Goal: Information Seeking & Learning: Learn about a topic

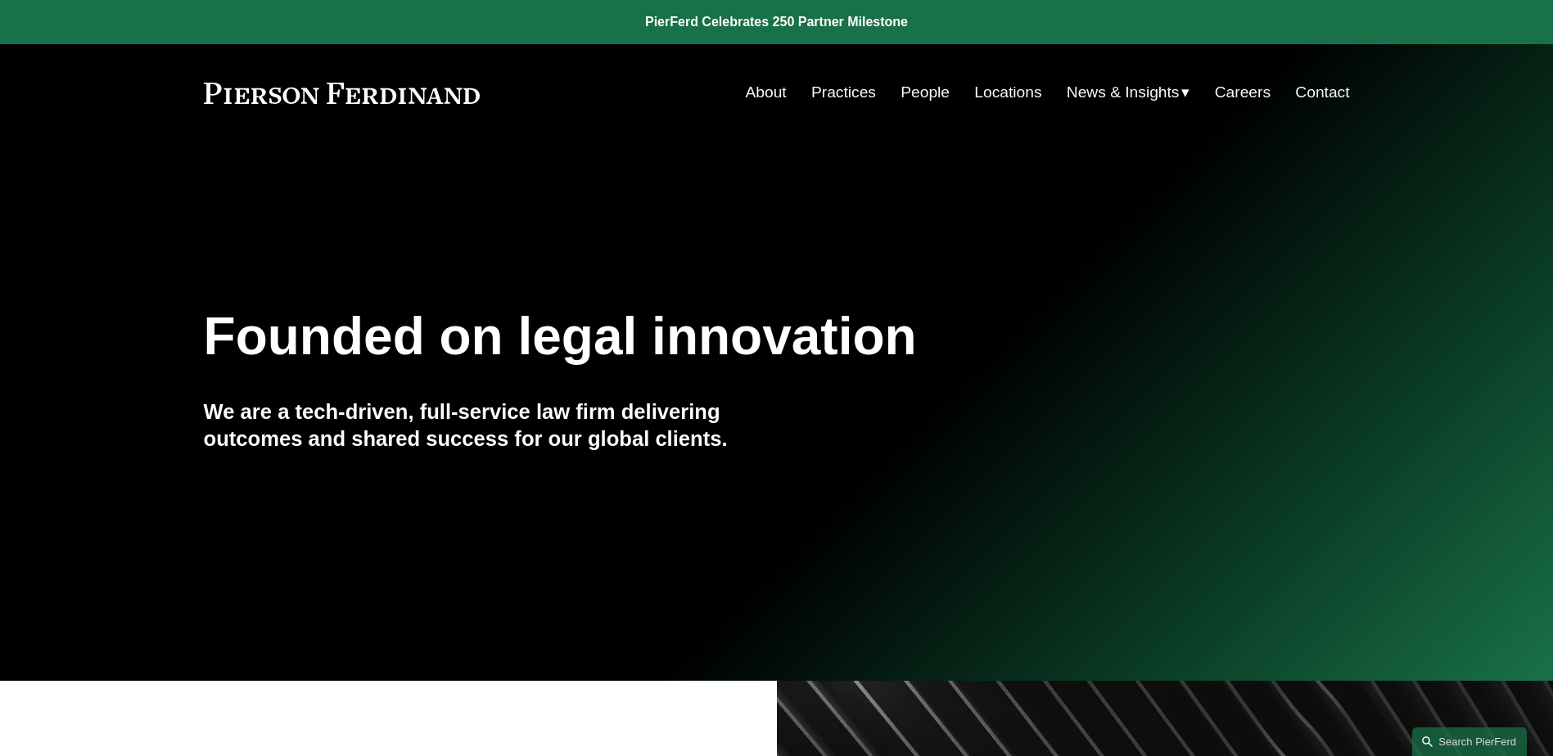
click at [916, 99] on link "People" at bounding box center [924, 92] width 49 height 31
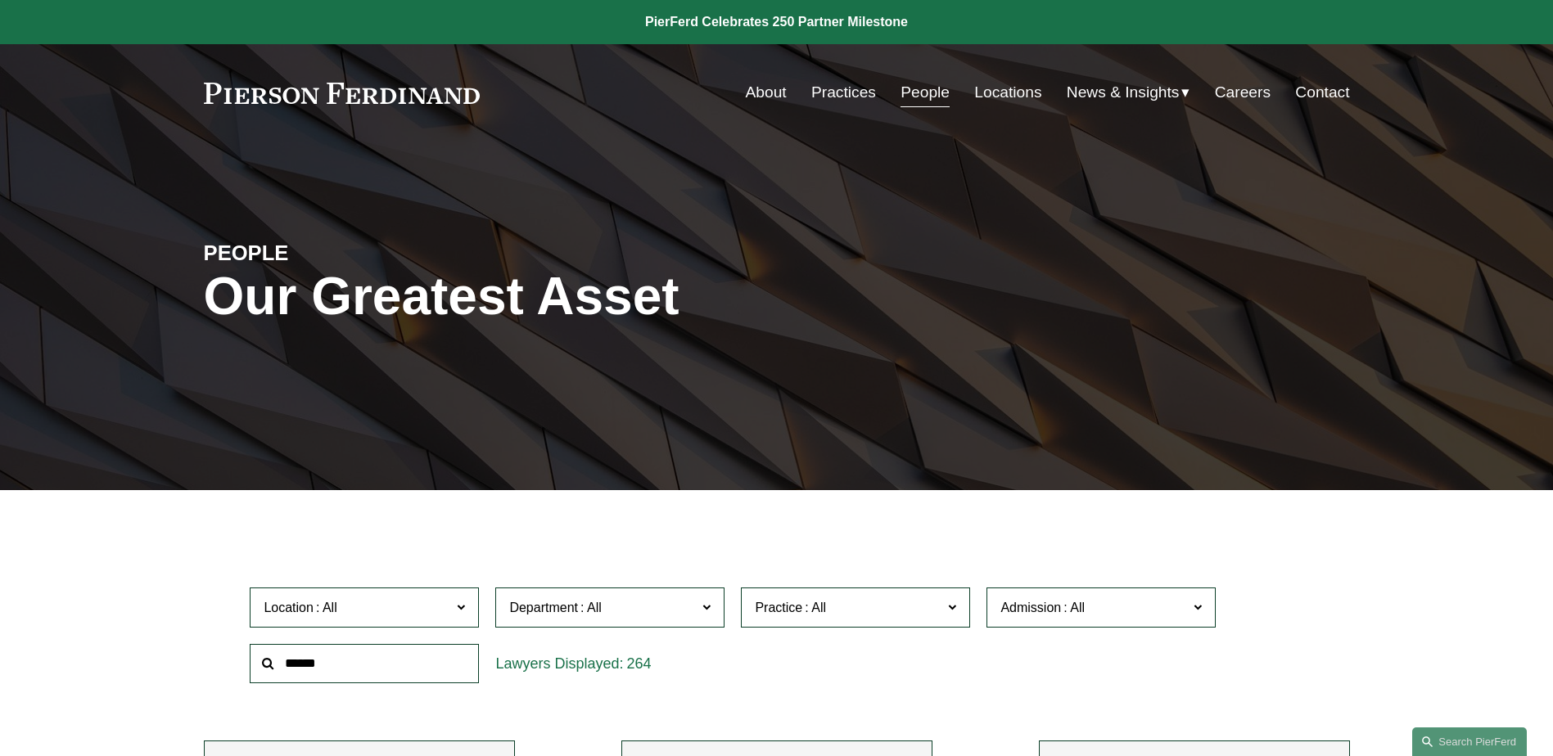
click at [444, 660] on input "text" at bounding box center [364, 664] width 229 height 40
type input "***"
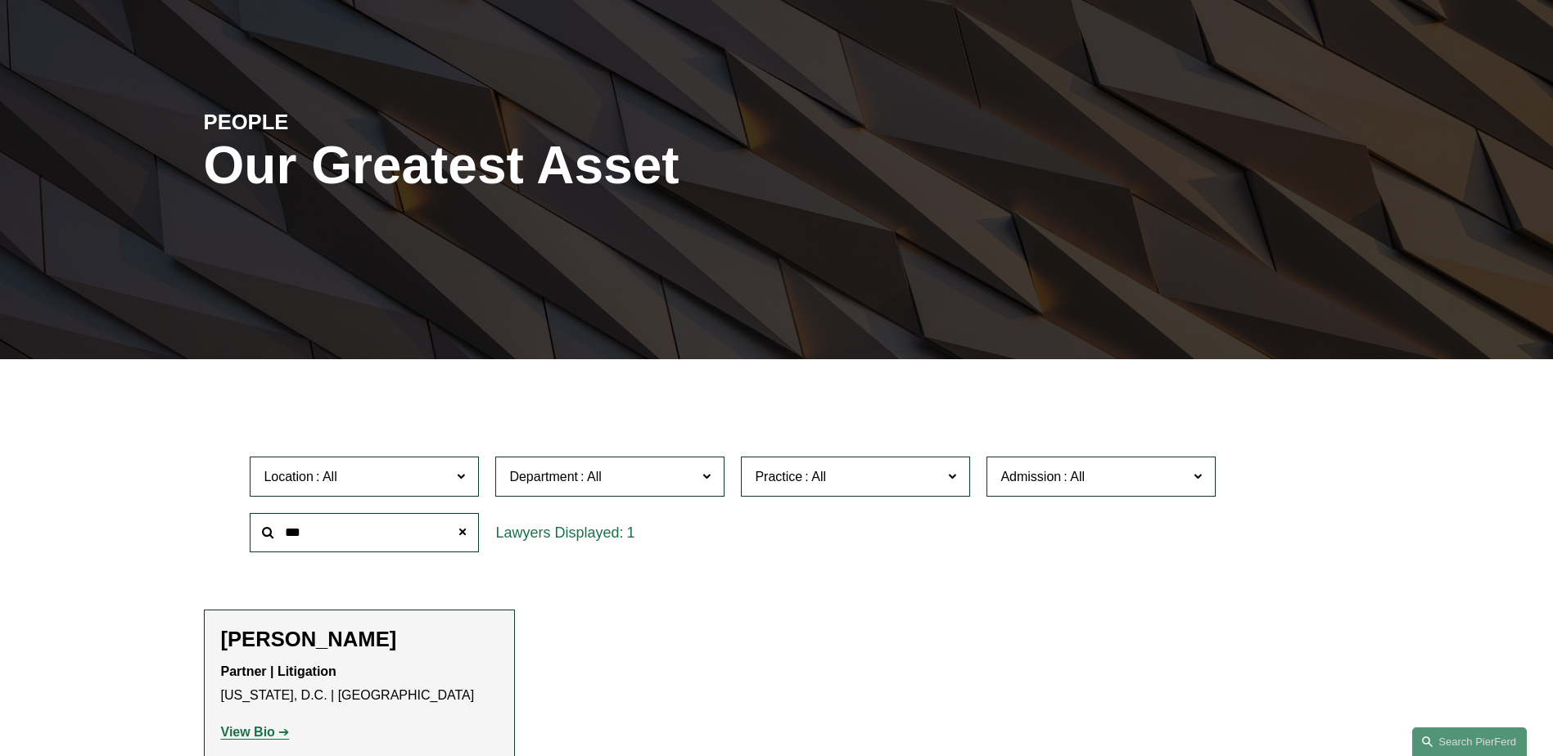
scroll to position [327, 0]
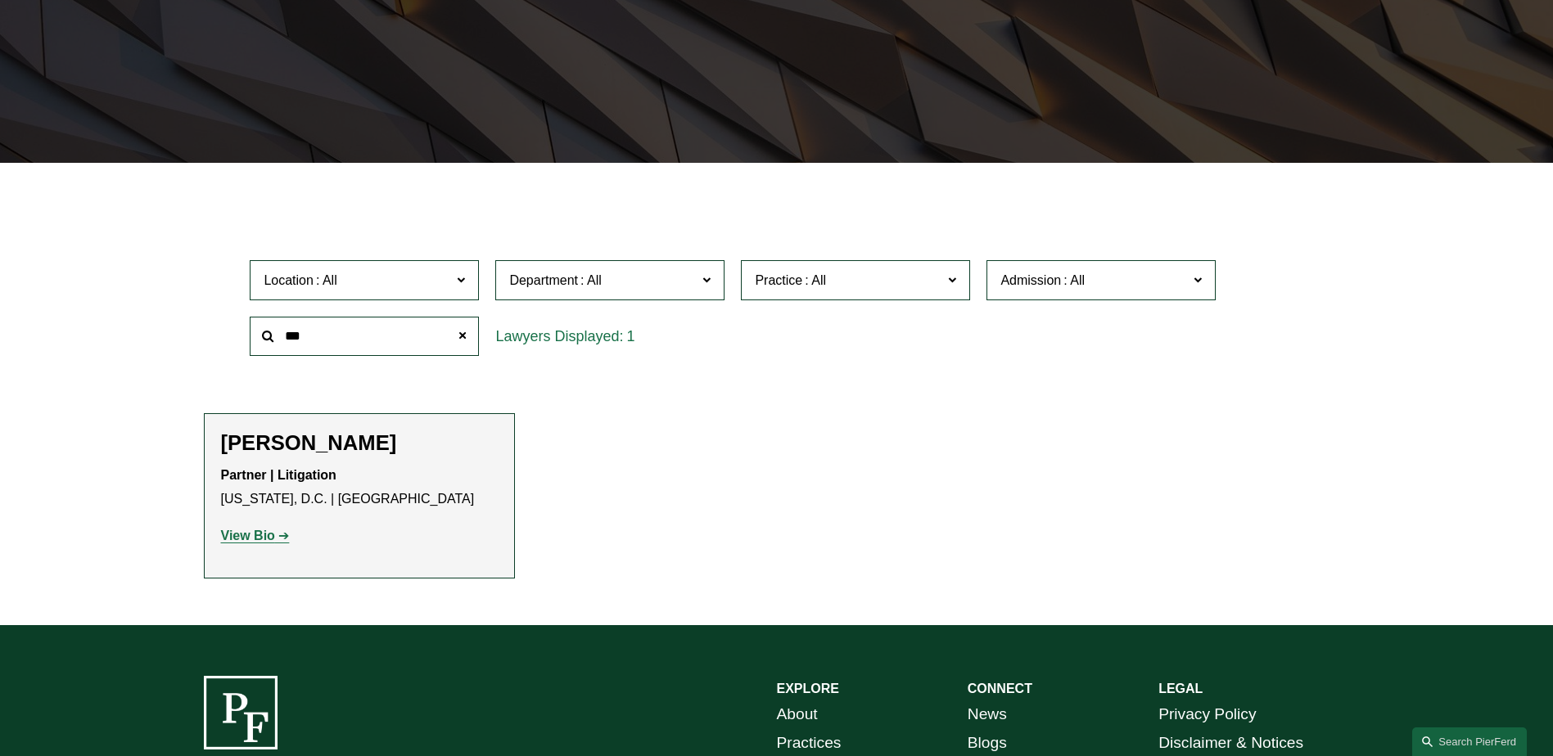
click at [276, 543] on link "View Bio" at bounding box center [255, 536] width 69 height 14
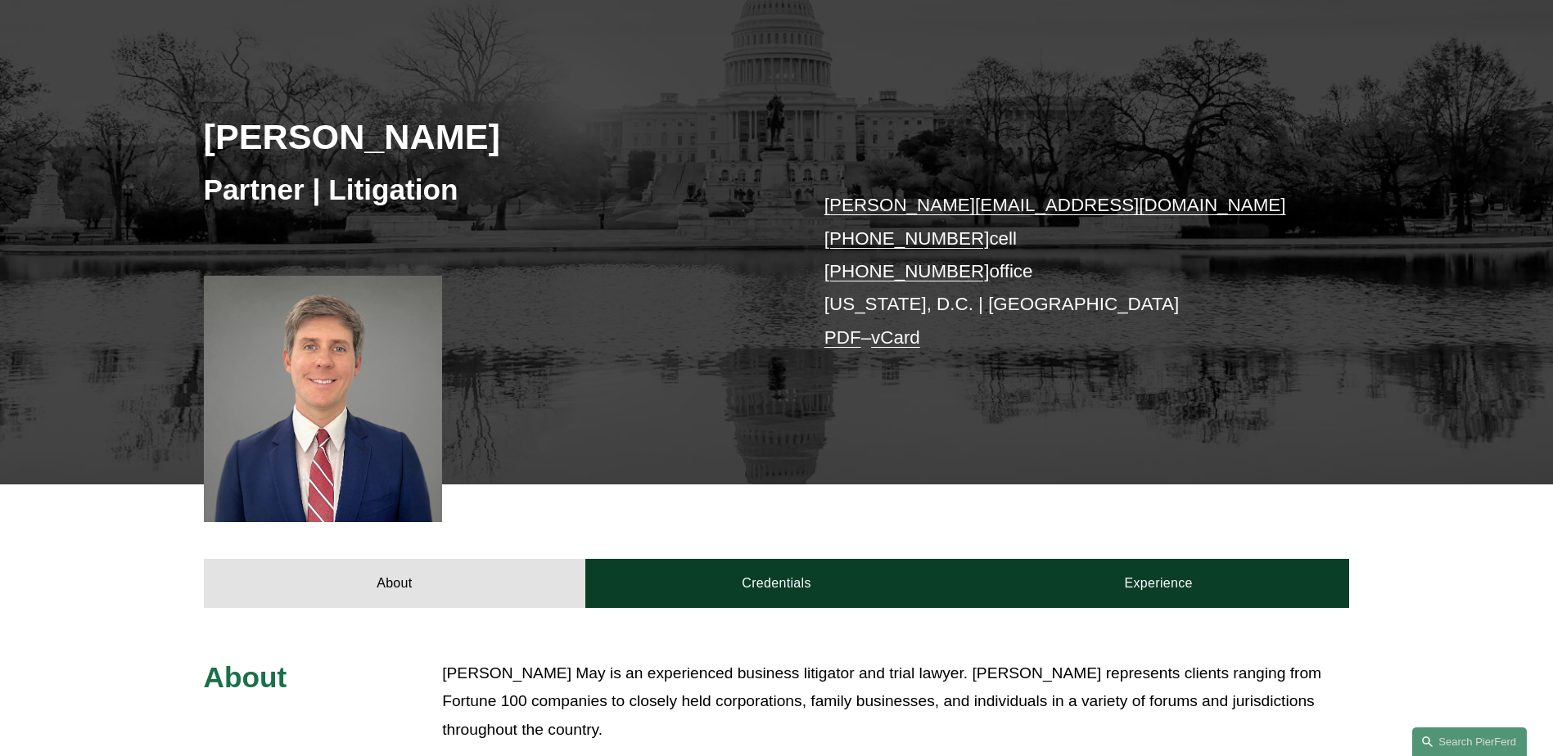
scroll to position [327, 0]
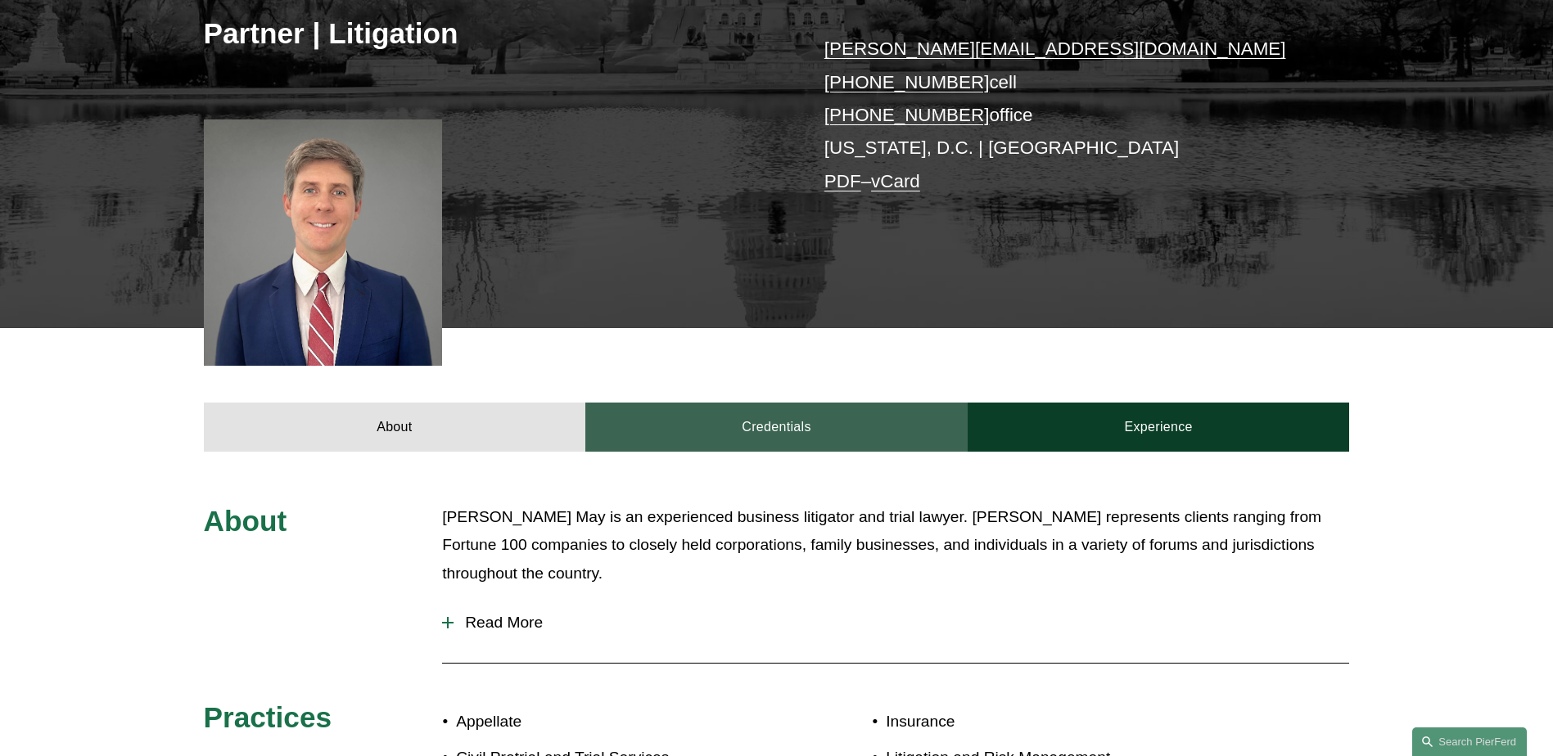
click at [779, 436] on link "Credentials" at bounding box center [776, 427] width 382 height 49
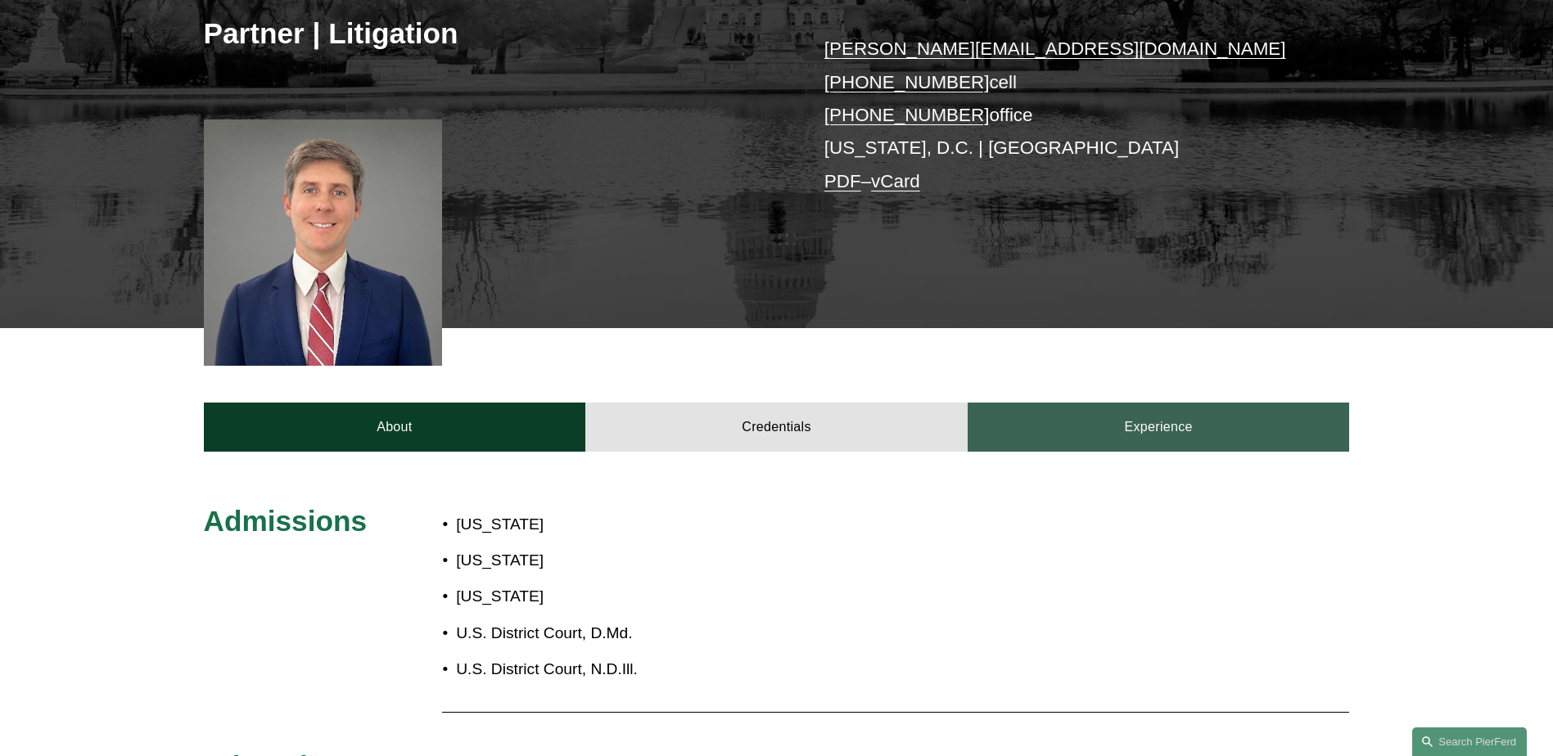
click at [1165, 417] on link "Experience" at bounding box center [1158, 427] width 382 height 49
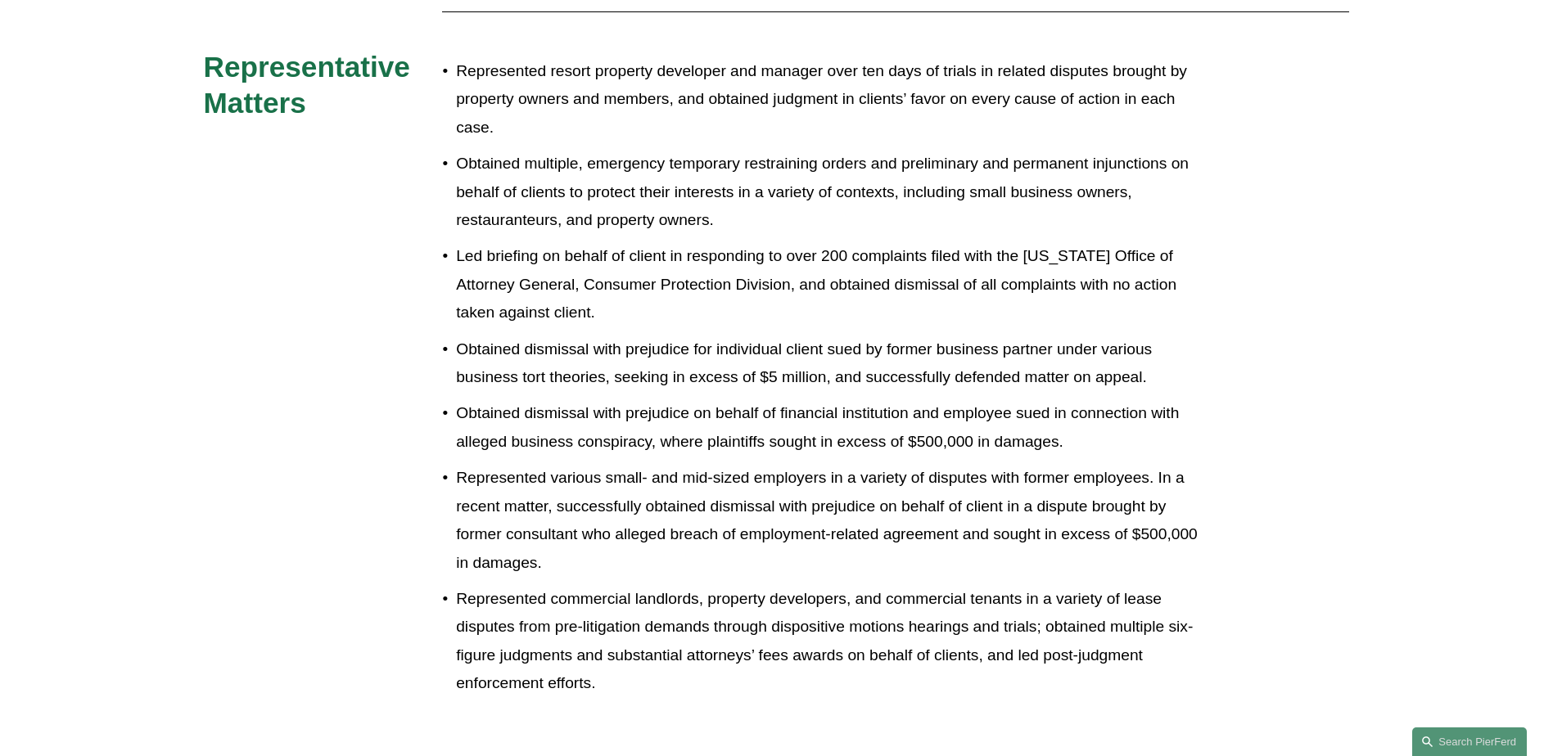
scroll to position [900, 0]
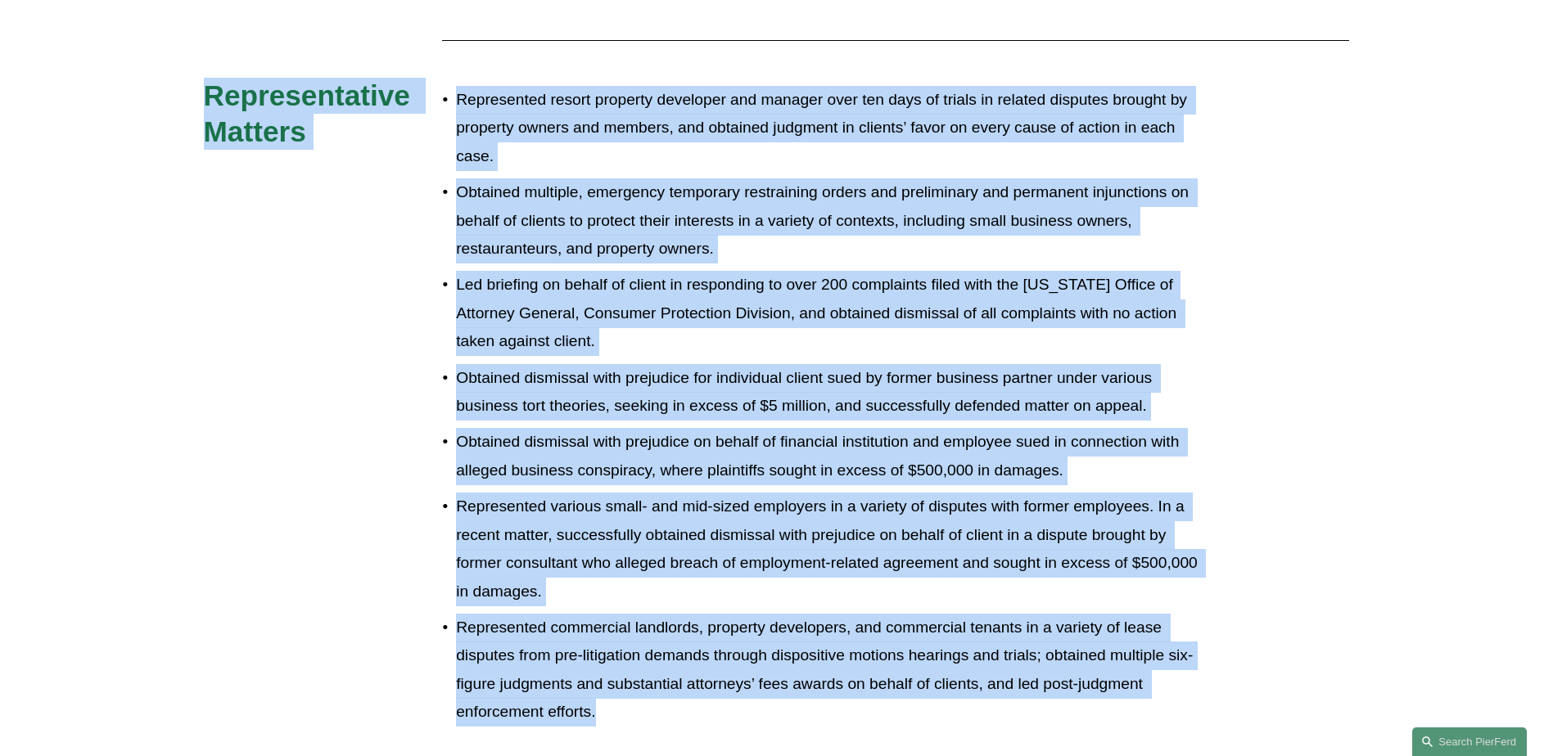
drag, startPoint x: 639, startPoint y: 712, endPoint x: 178, endPoint y: 100, distance: 766.7
click at [178, 100] on div "Experience FisherBroyles, LLP Miles & Stockbridge P.C. Representative Matters R…" at bounding box center [776, 336] width 1553 height 813
drag, startPoint x: 178, startPoint y: 100, endPoint x: 205, endPoint y: 235, distance: 137.7
click at [205, 235] on div "Experience FisherBroyles, LLP Miles & Stockbridge P.C. Representative Matters R…" at bounding box center [776, 336] width 1553 height 813
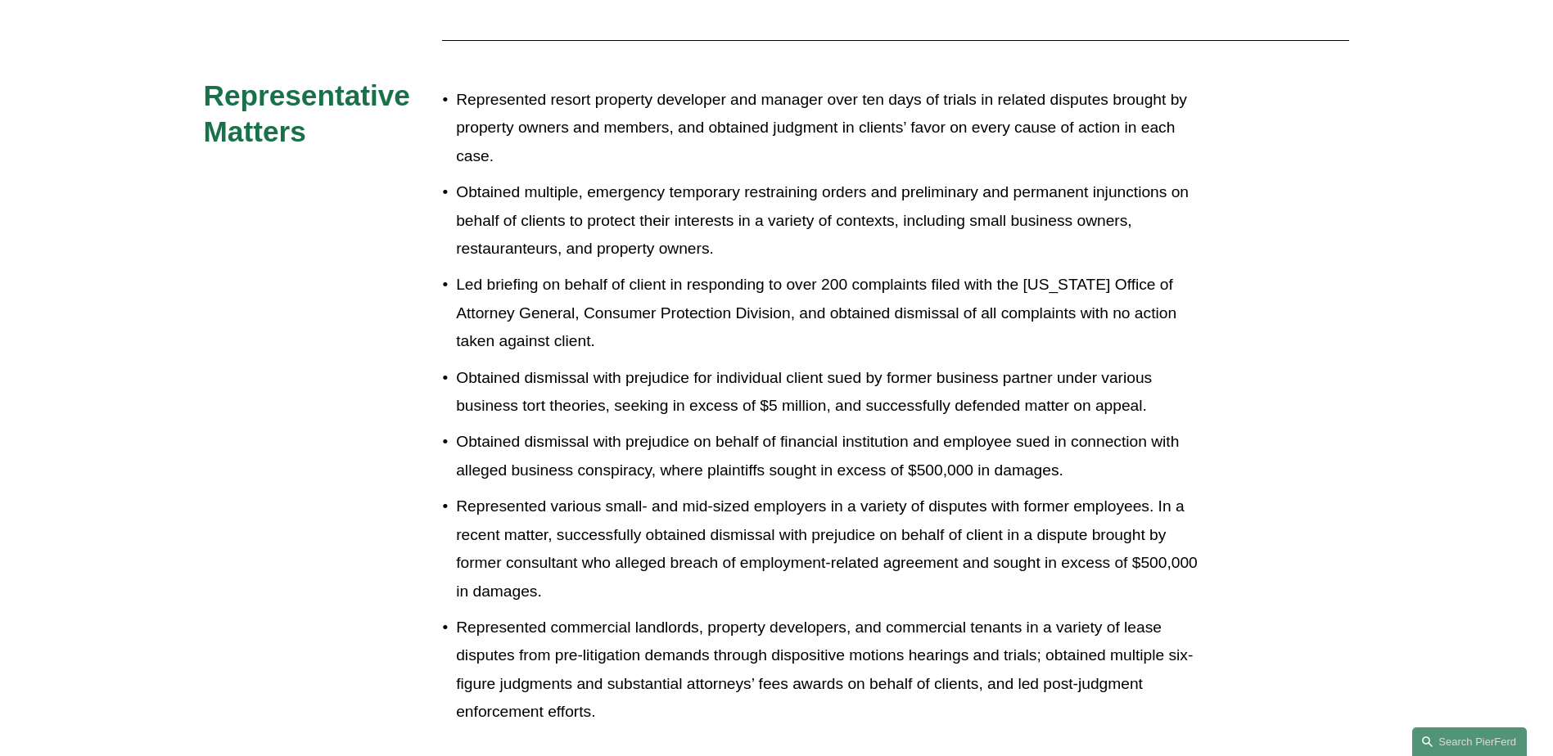
drag, startPoint x: 158, startPoint y: 87, endPoint x: 101, endPoint y: 46, distance: 70.4
click at [152, 83] on div "Experience FisherBroyles, LLP Miles & Stockbridge P.C. Representative Matters R…" at bounding box center [776, 336] width 1553 height 813
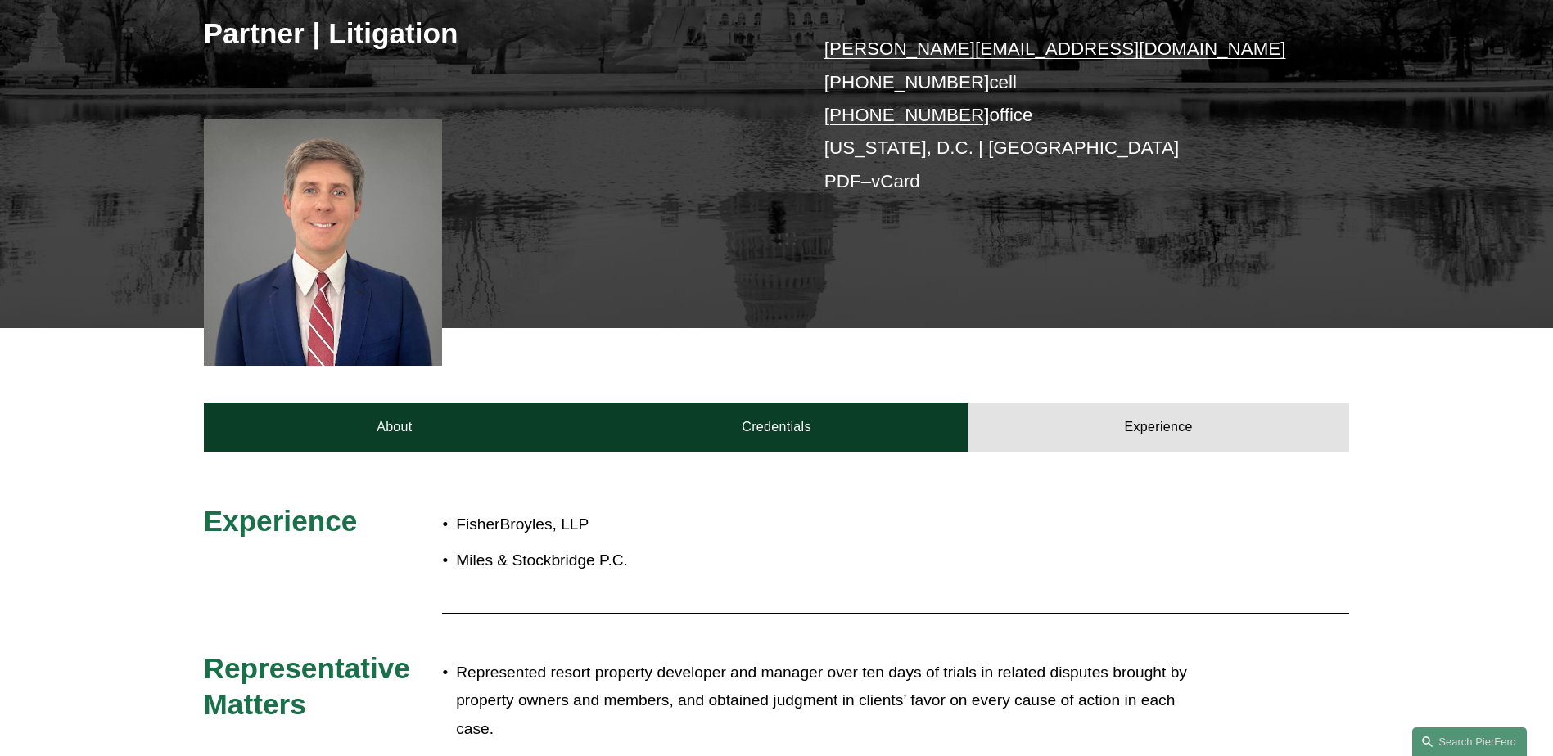
scroll to position [164, 0]
